Goal: Task Accomplishment & Management: Use online tool/utility

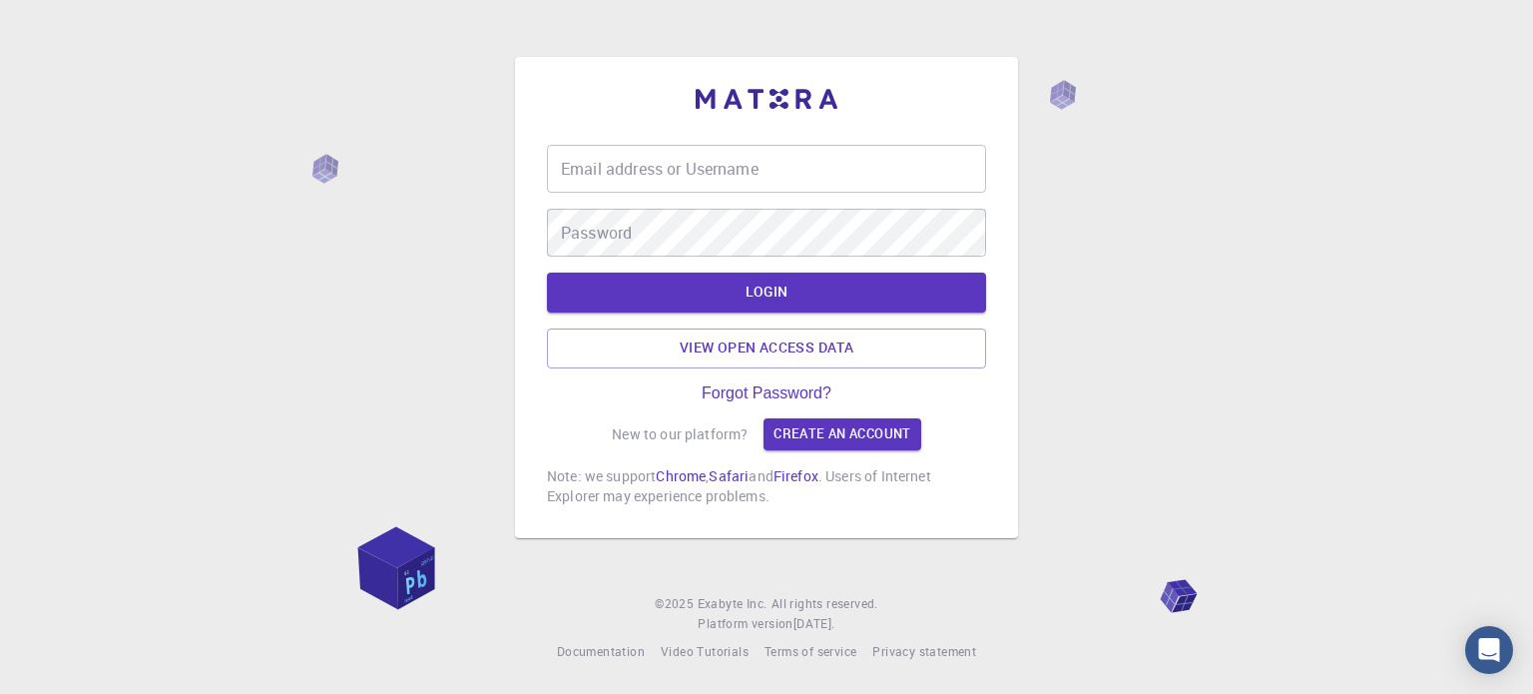
type input "[EMAIL_ADDRESS][DOMAIN_NAME]"
click at [1066, 251] on div "Email address or Username [EMAIL_ADDRESS][DOMAIN_NAME] Email address or Usernam…" at bounding box center [766, 347] width 1533 height 694
click at [803, 283] on button "LOGIN" at bounding box center [766, 292] width 439 height 40
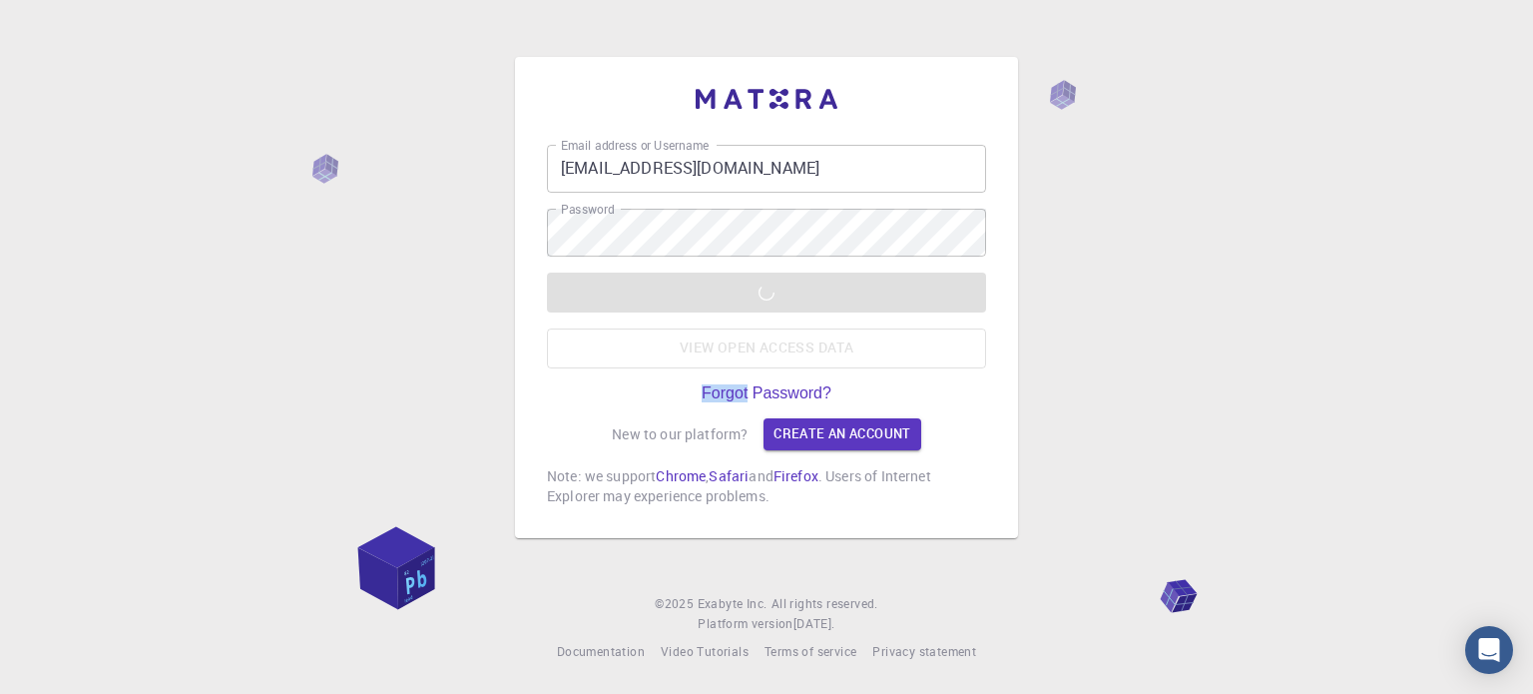
click at [803, 283] on div "LOGIN View open access data" at bounding box center [766, 320] width 439 height 96
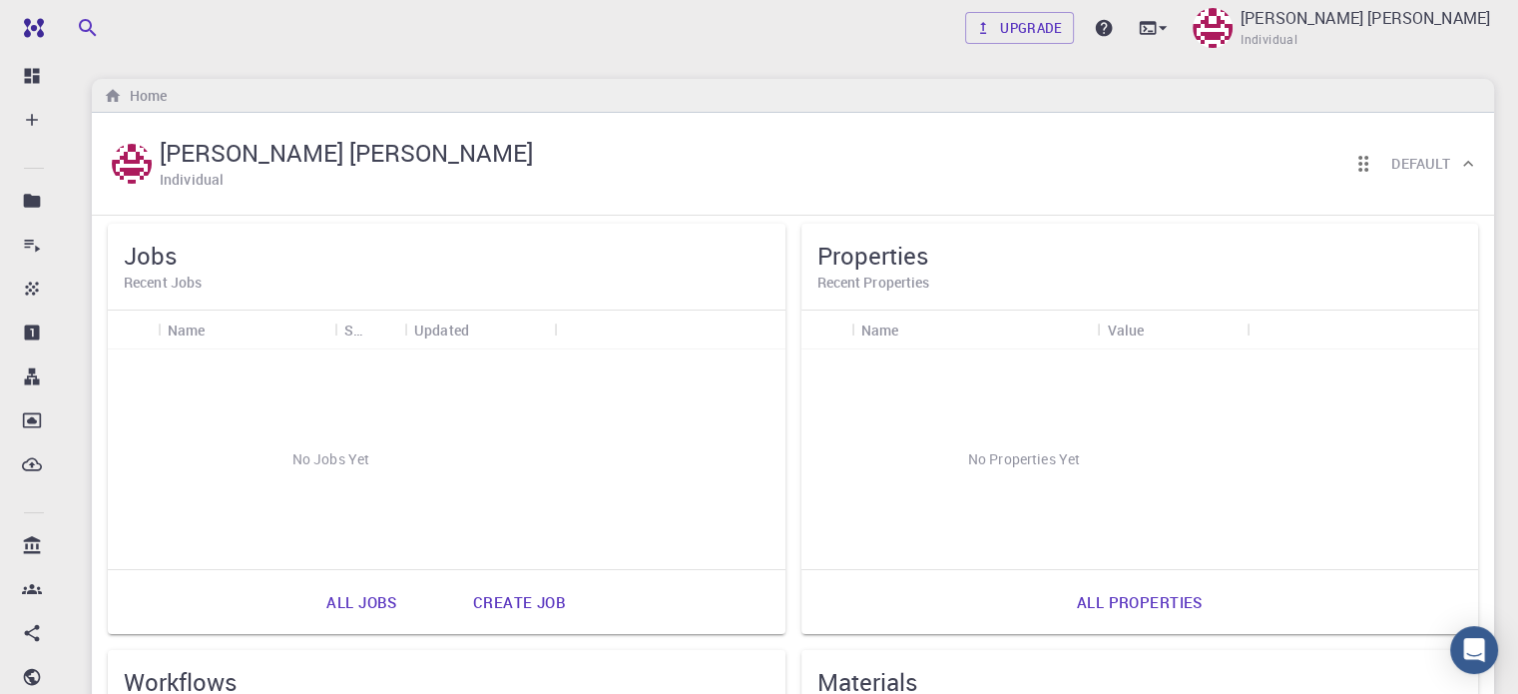
scroll to position [100, 0]
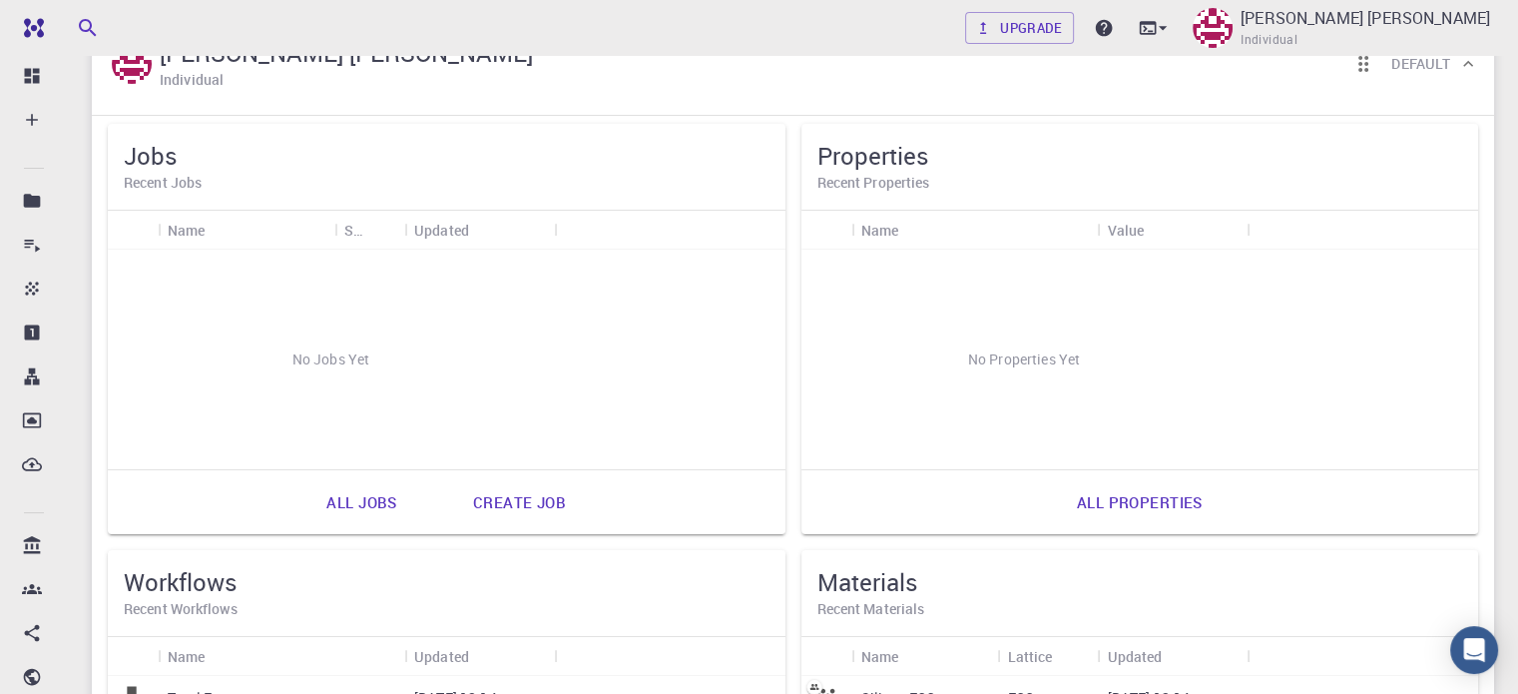
click at [247, 688] on p "Total Energy" at bounding box center [208, 698] width 80 height 20
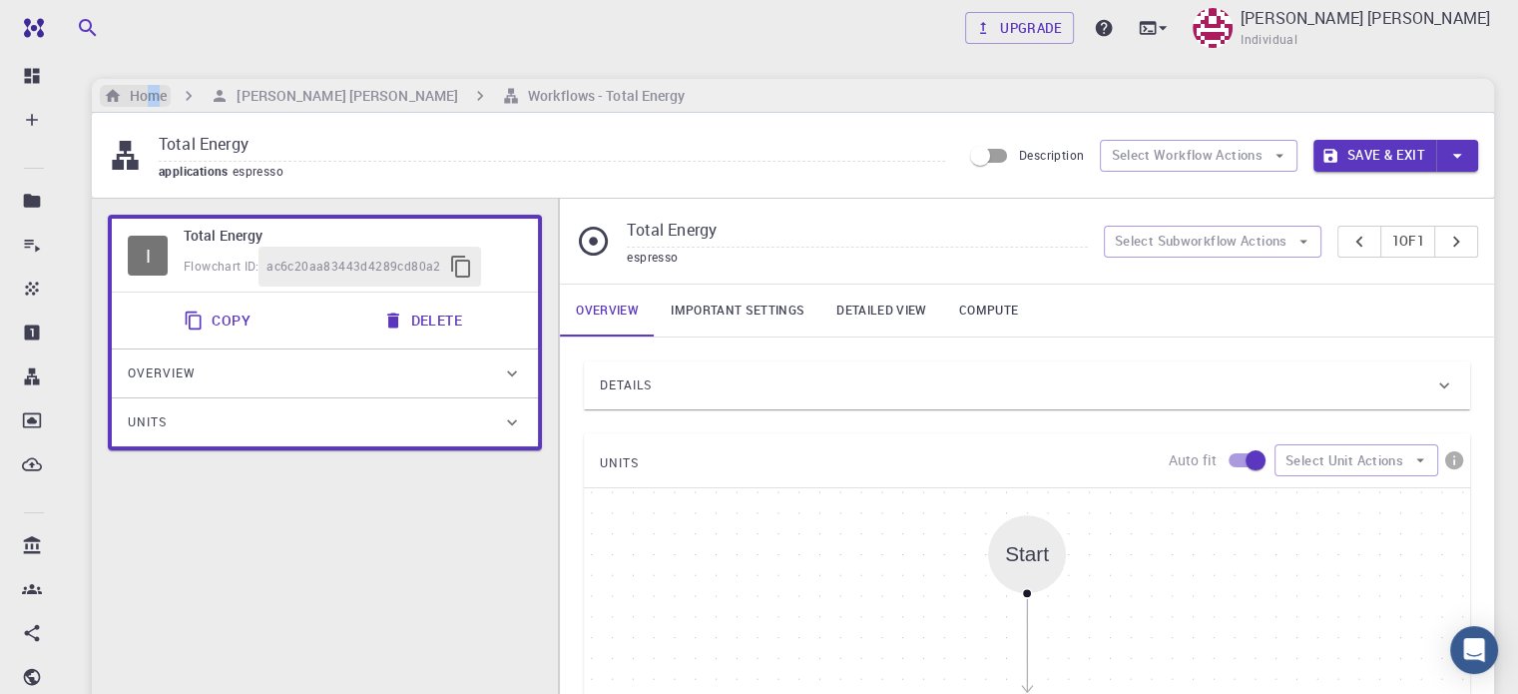
click at [153, 95] on h6 "Home" at bounding box center [144, 96] width 45 height 22
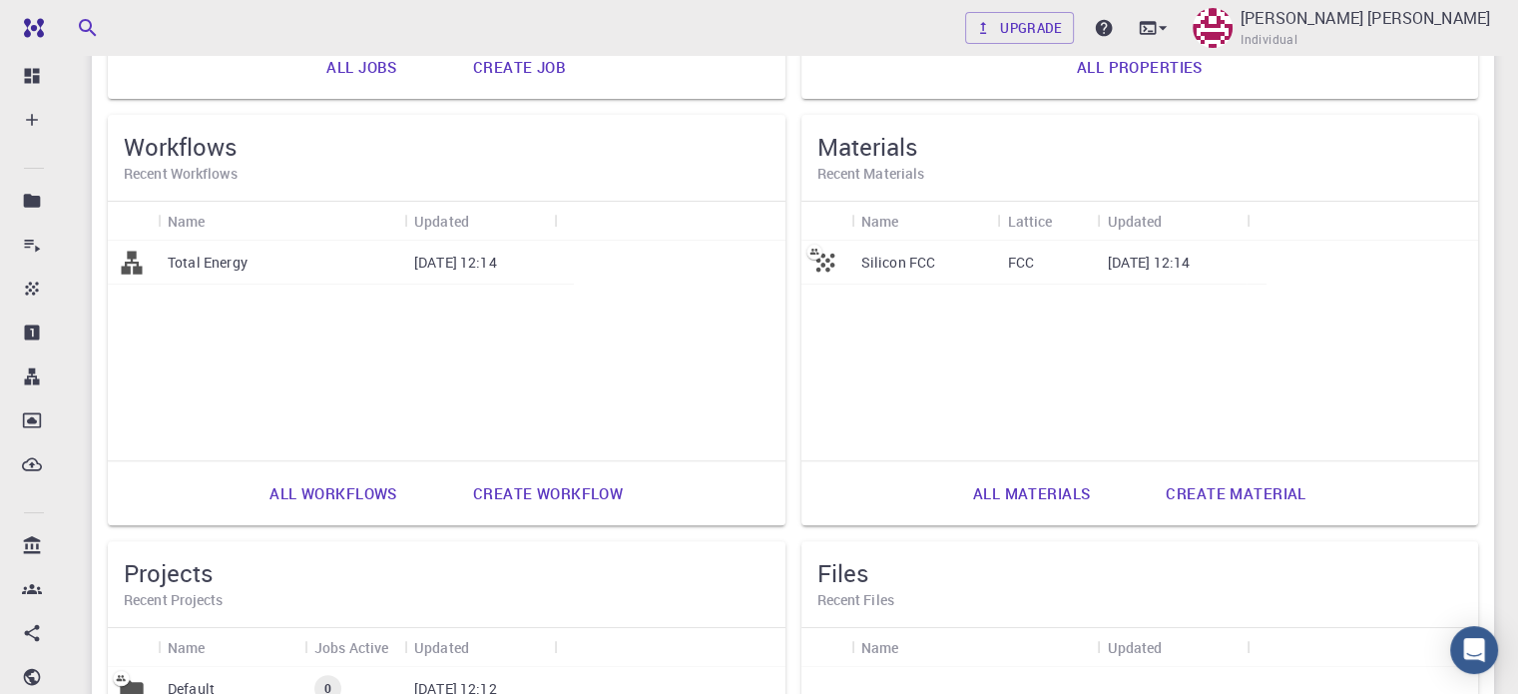
scroll to position [536, 0]
